Goal: Use online tool/utility: Utilize a website feature to perform a specific function

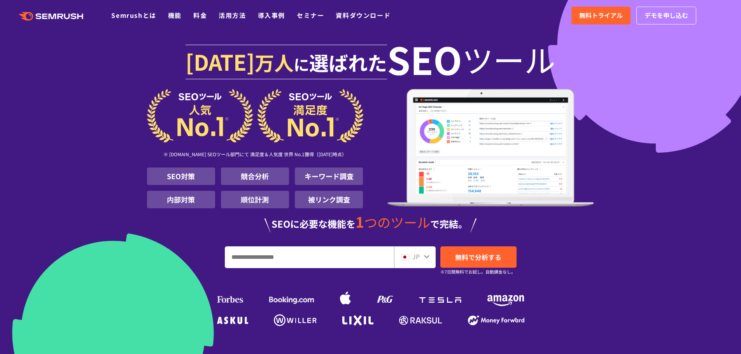
click at [354, 251] on input "URL、キーワードを入力してください" at bounding box center [309, 257] width 168 height 21
type input "******"
click at [471, 255] on span "無料で分析する" at bounding box center [478, 257] width 46 height 10
